Goal: Navigation & Orientation: Go to known website

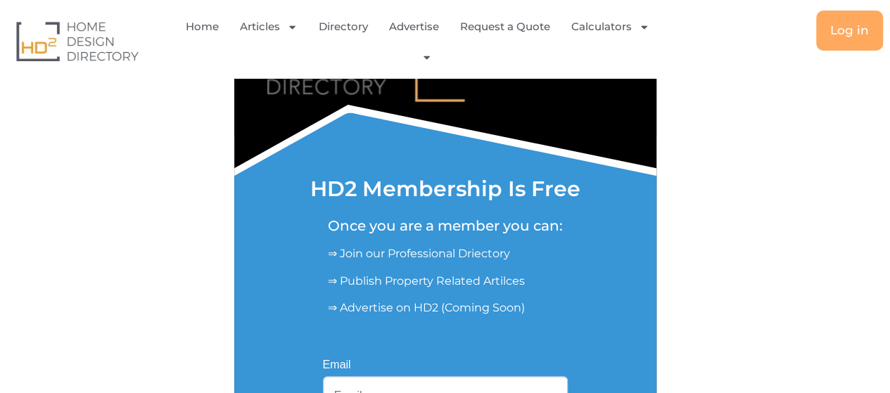
scroll to position [56, 0]
